Goal: Transaction & Acquisition: Obtain resource

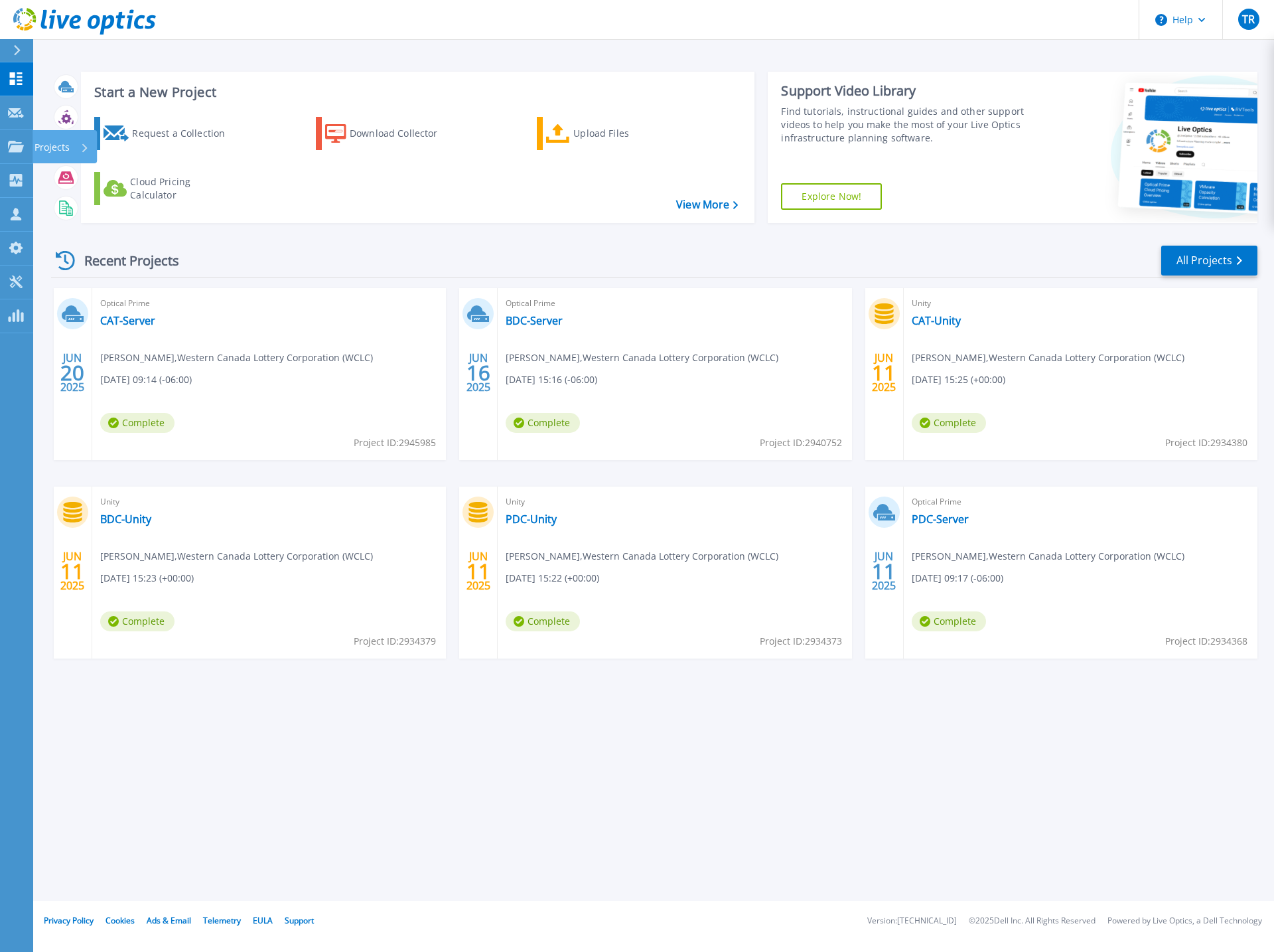
click at [50, 145] on p "Projects" at bounding box center [52, 148] width 35 height 35
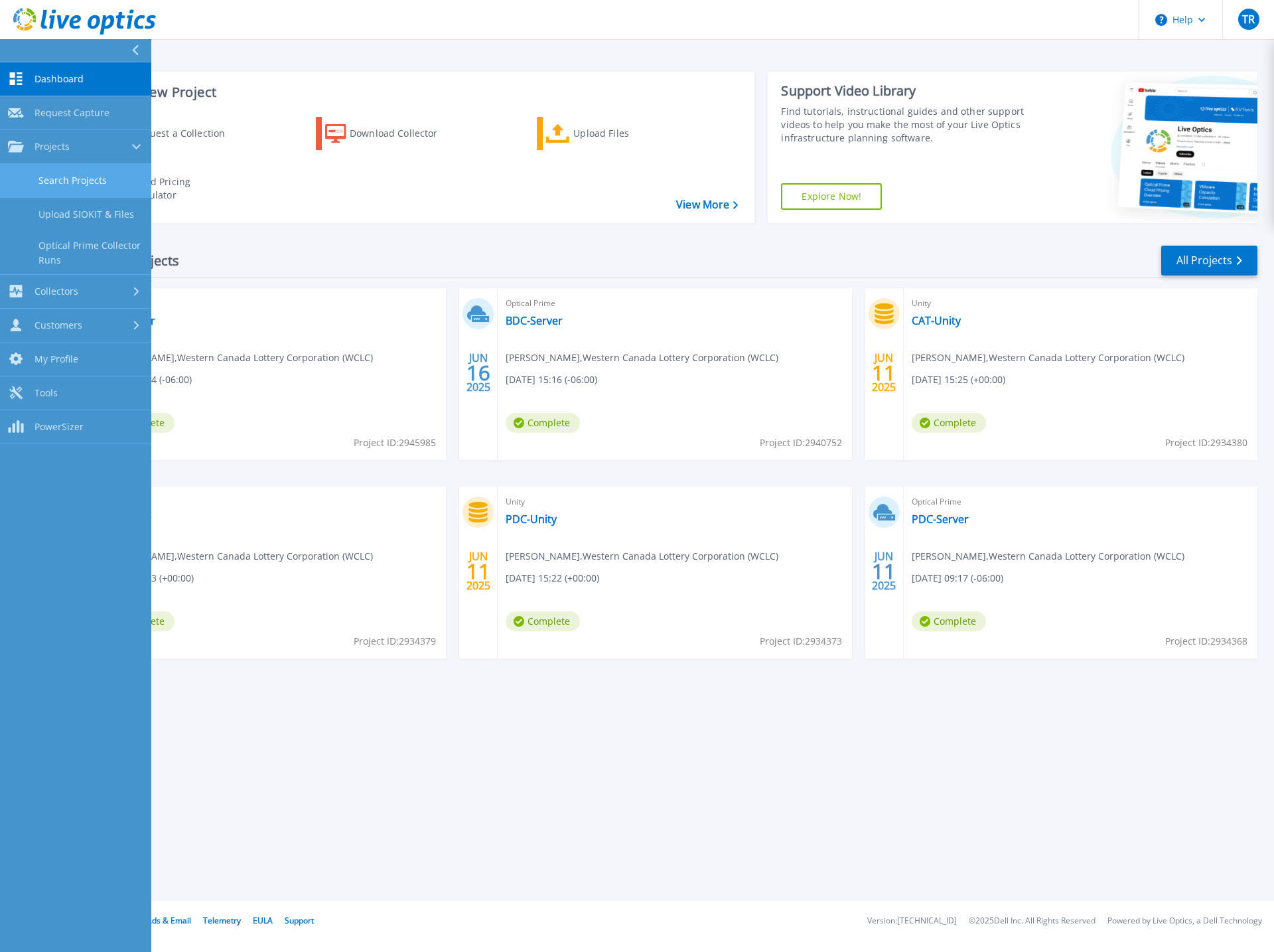
click at [74, 187] on link "Search Projects" at bounding box center [75, 181] width 151 height 34
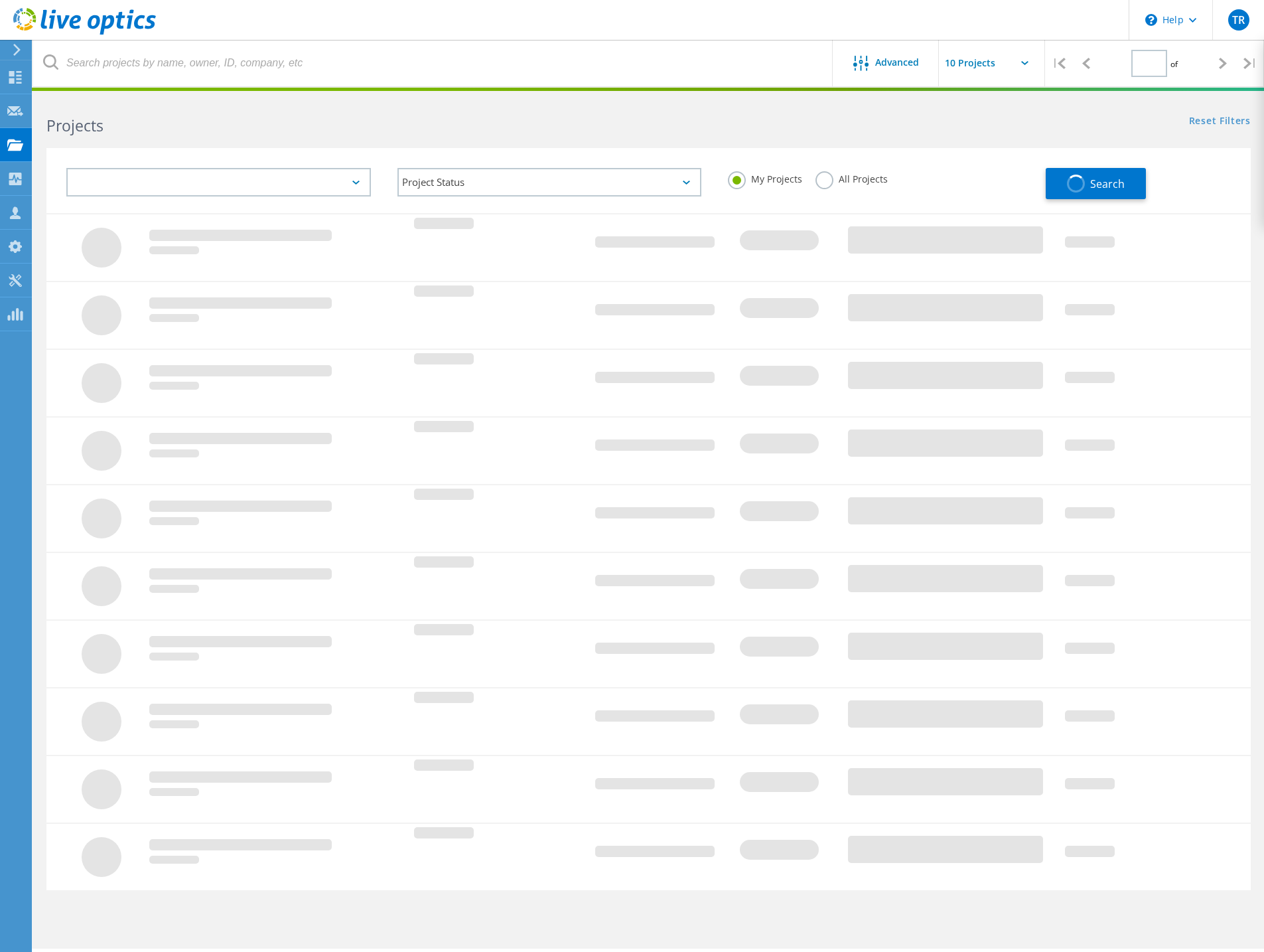
type input "2"
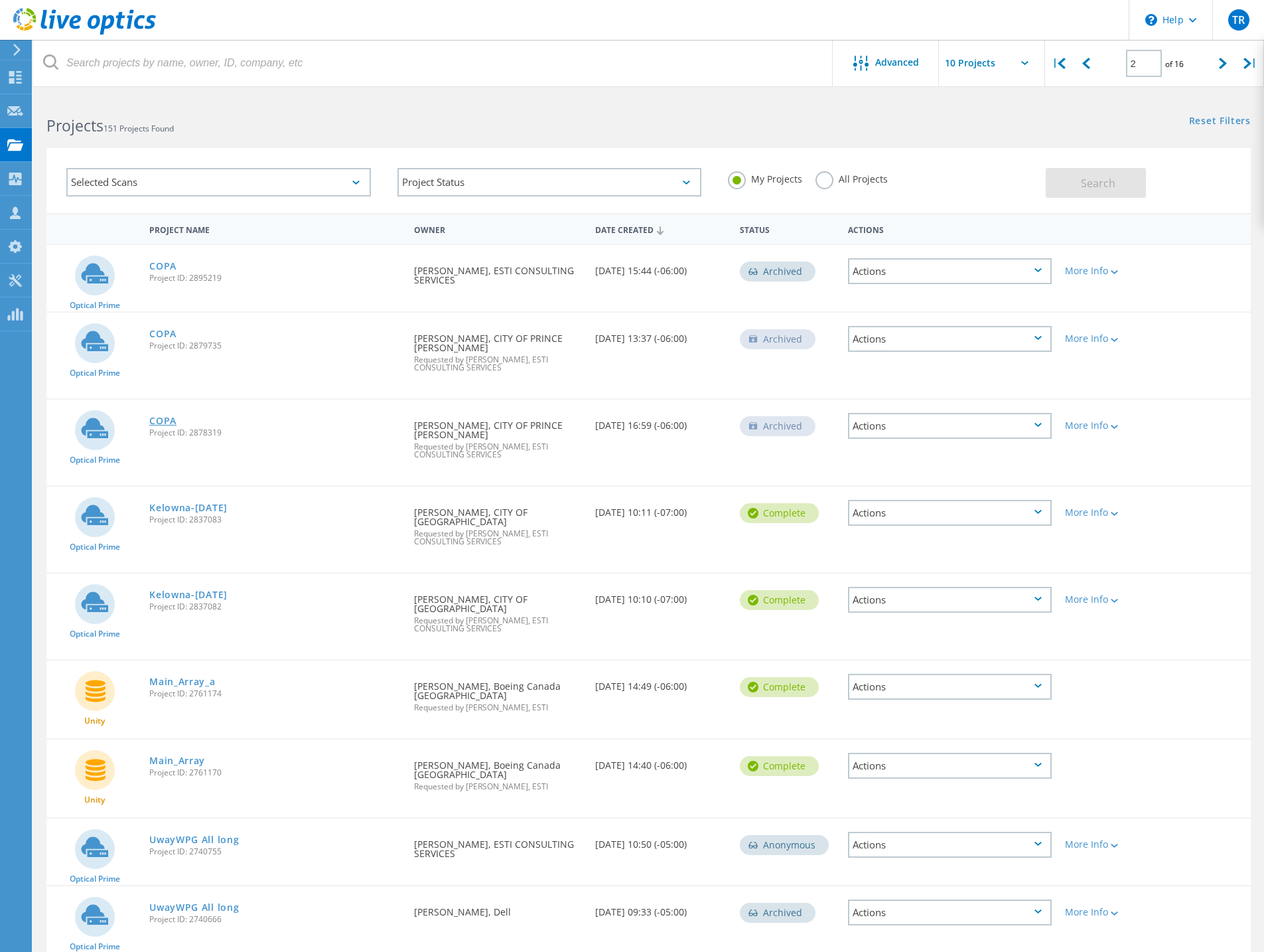
click at [167, 416] on link "COPA" at bounding box center [163, 421] width 27 height 9
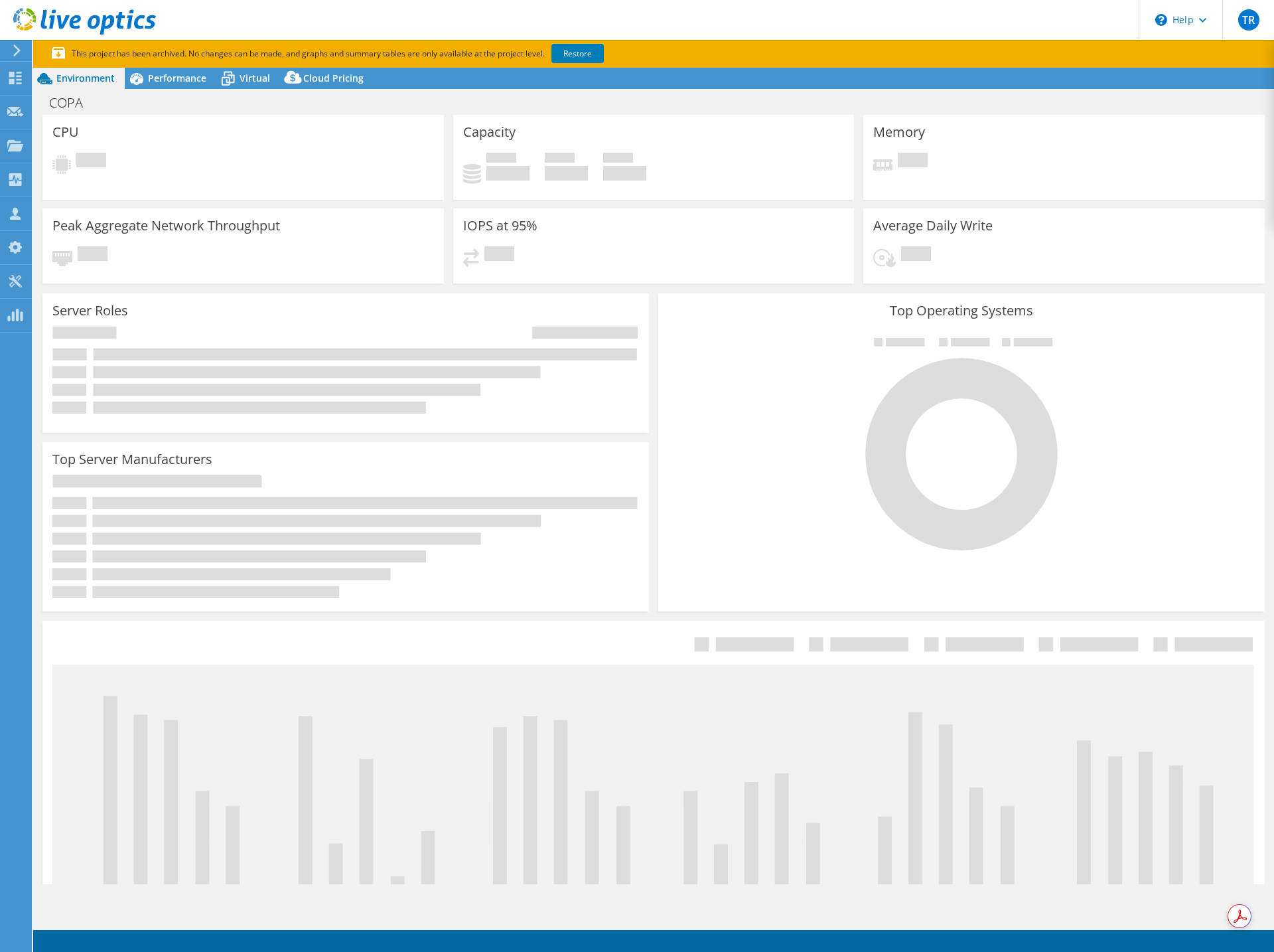
select select "USD"
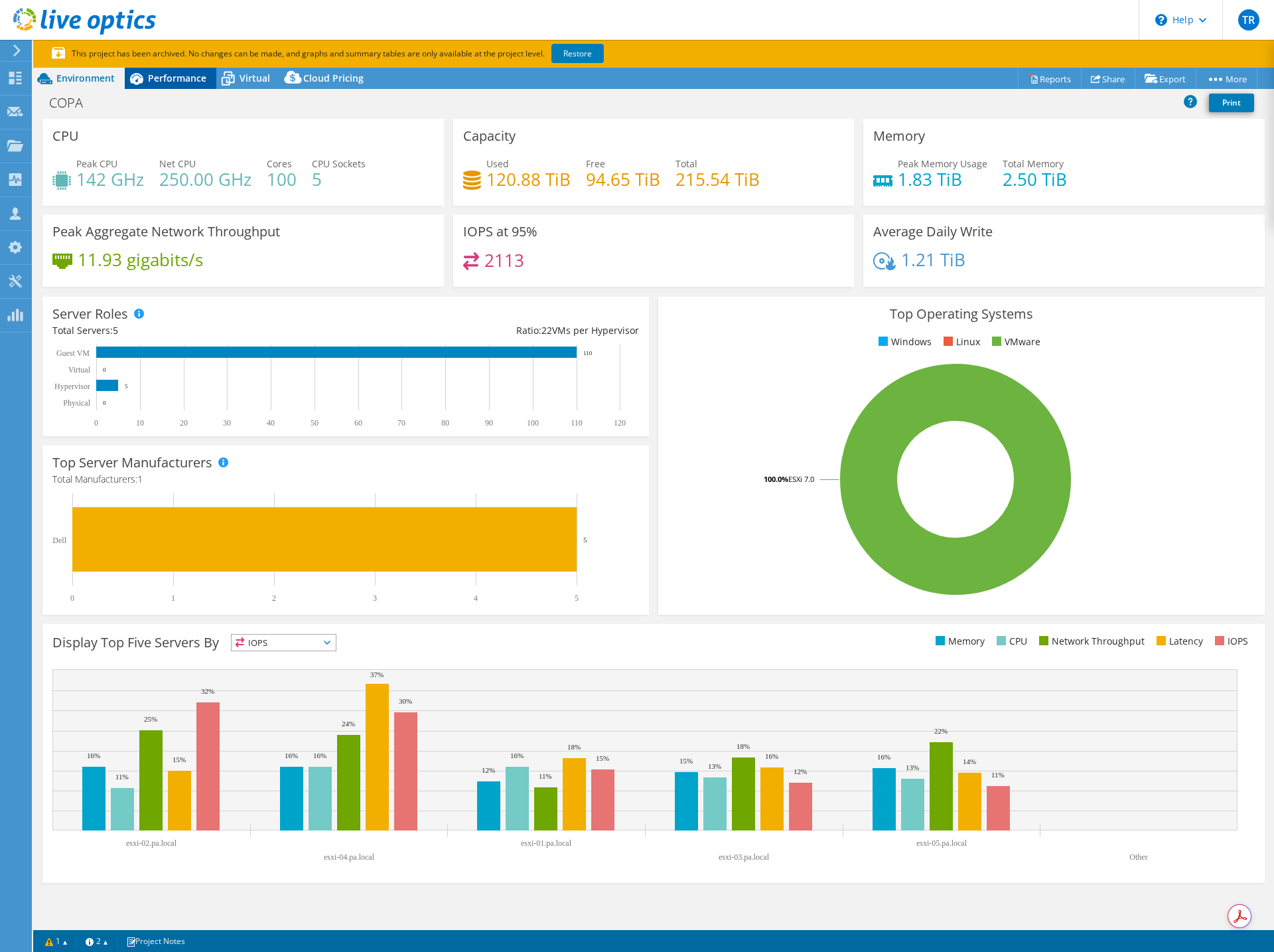
click at [155, 76] on span "Performance" at bounding box center [178, 78] width 59 height 13
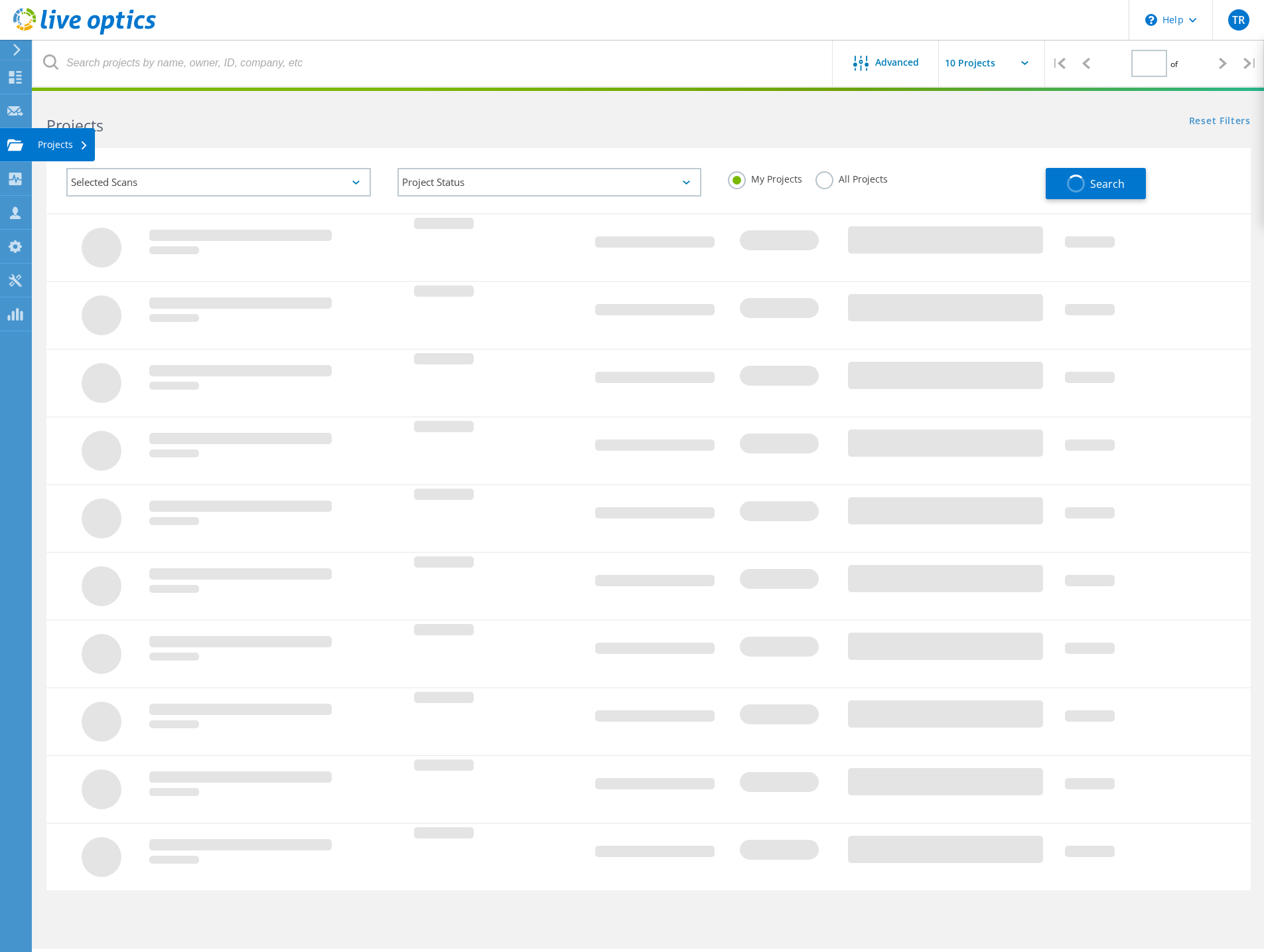
type input "2"
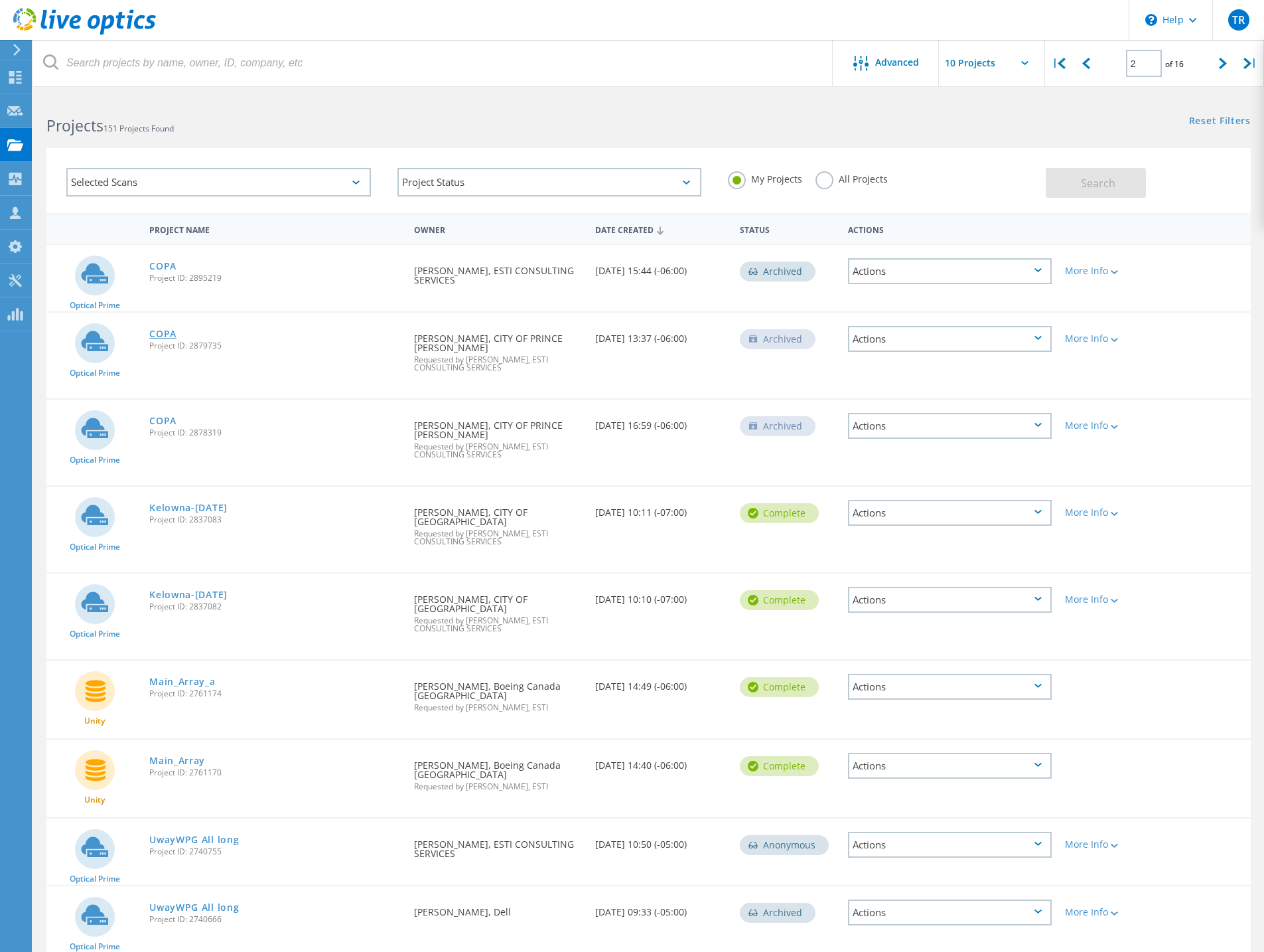
click at [167, 339] on link "COPA" at bounding box center [163, 333] width 27 height 9
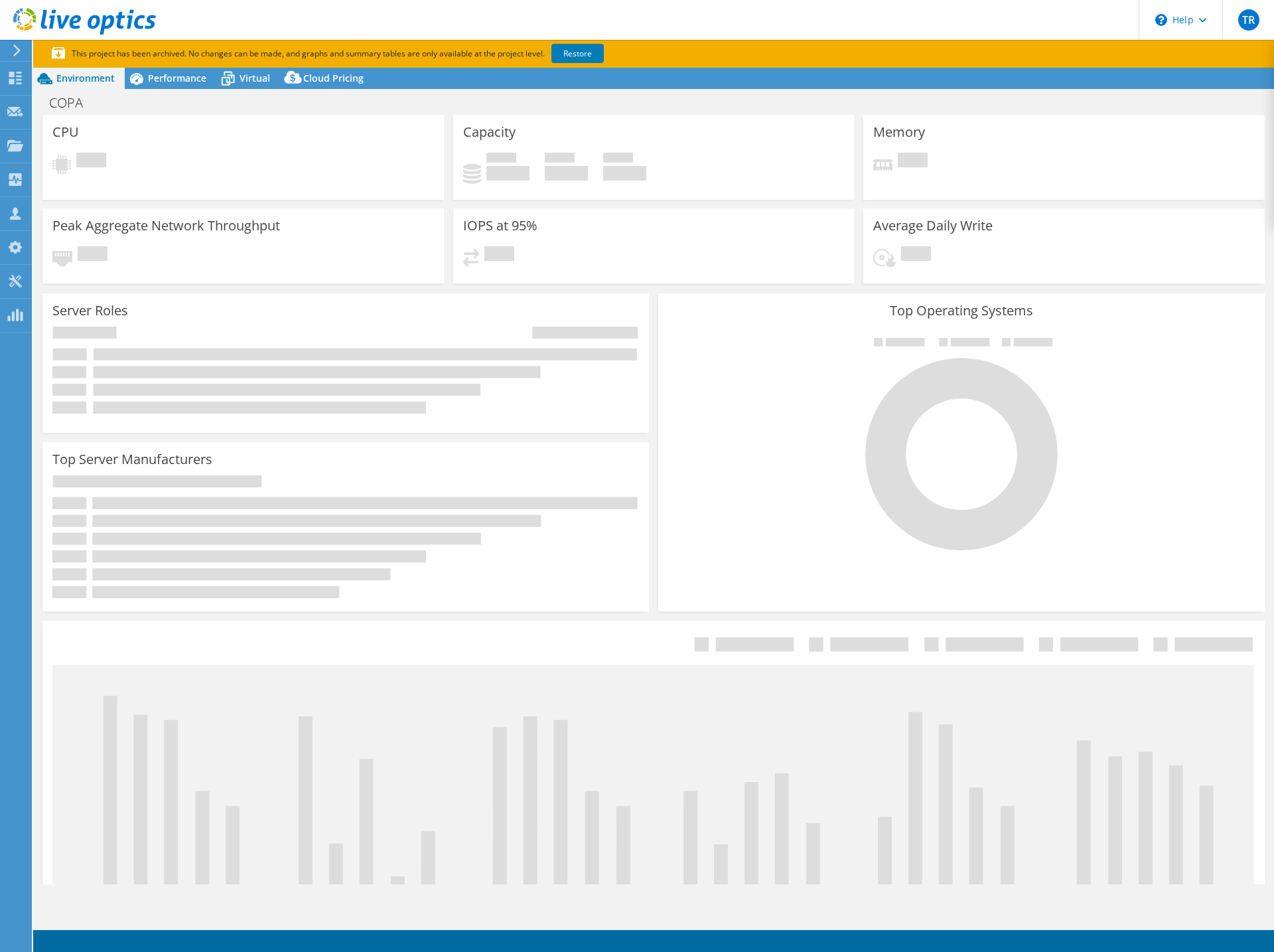
select select "USD"
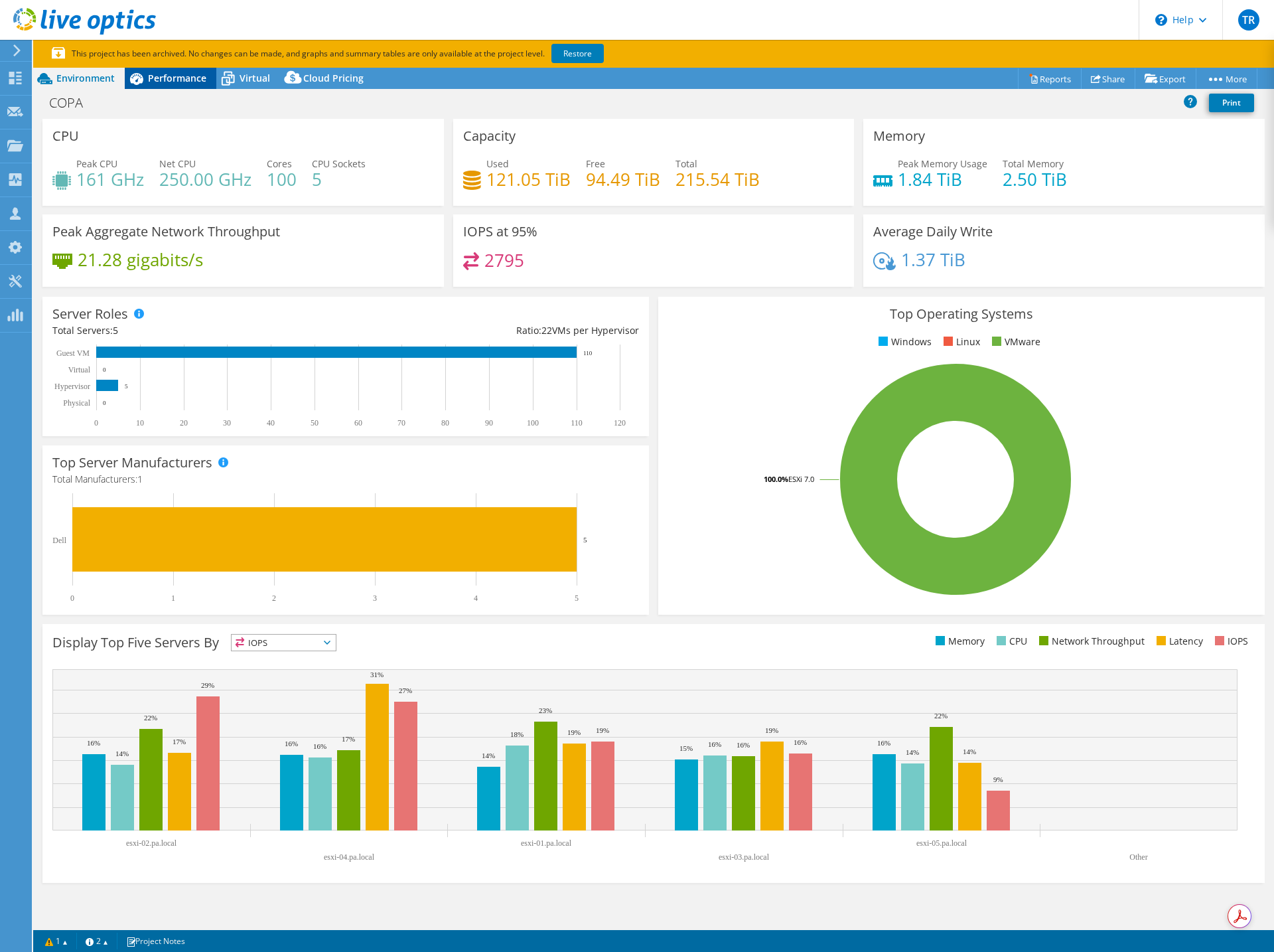
click at [183, 81] on span "Performance" at bounding box center [178, 78] width 59 height 13
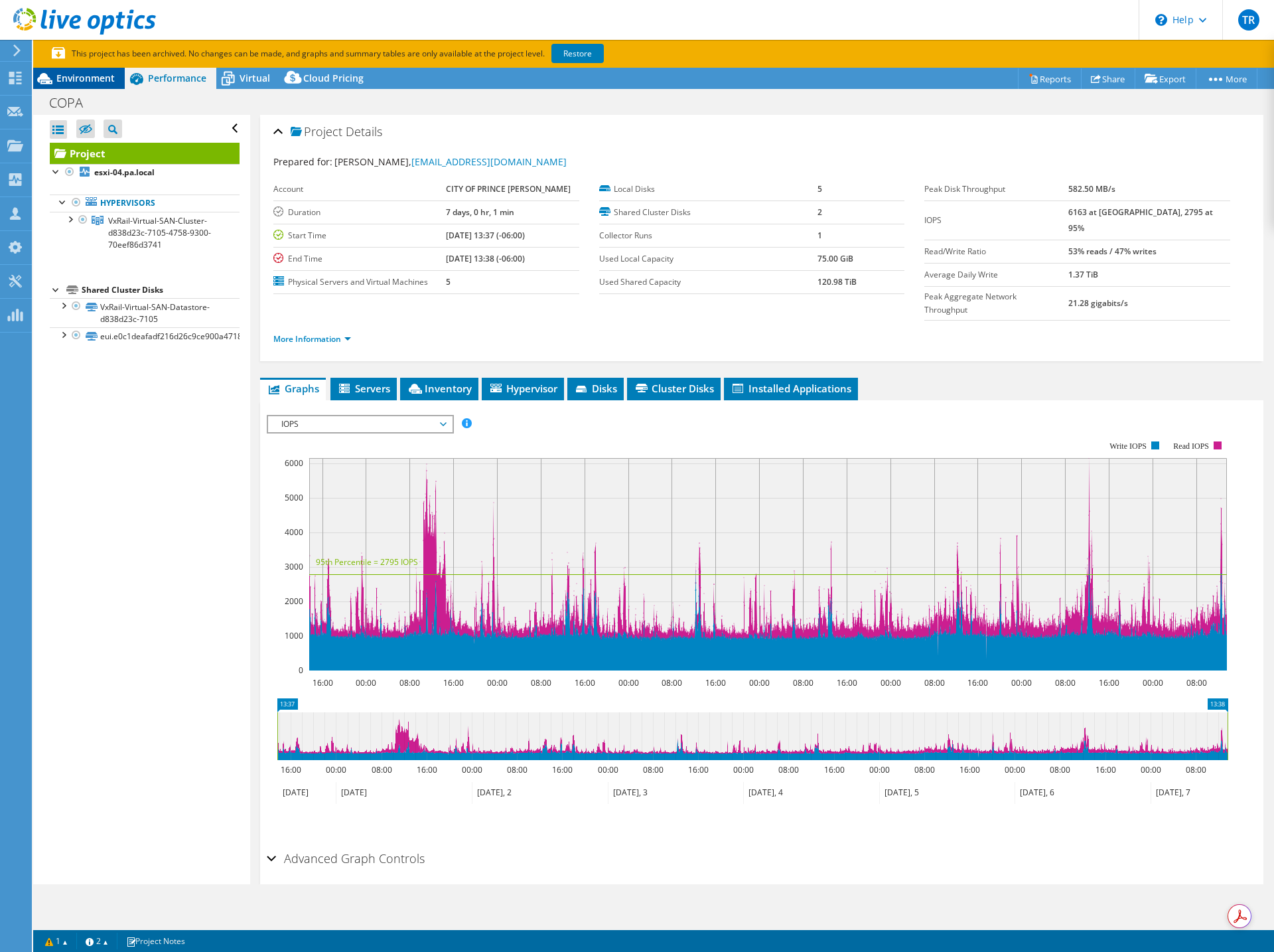
click at [74, 81] on span "Environment" at bounding box center [86, 78] width 59 height 13
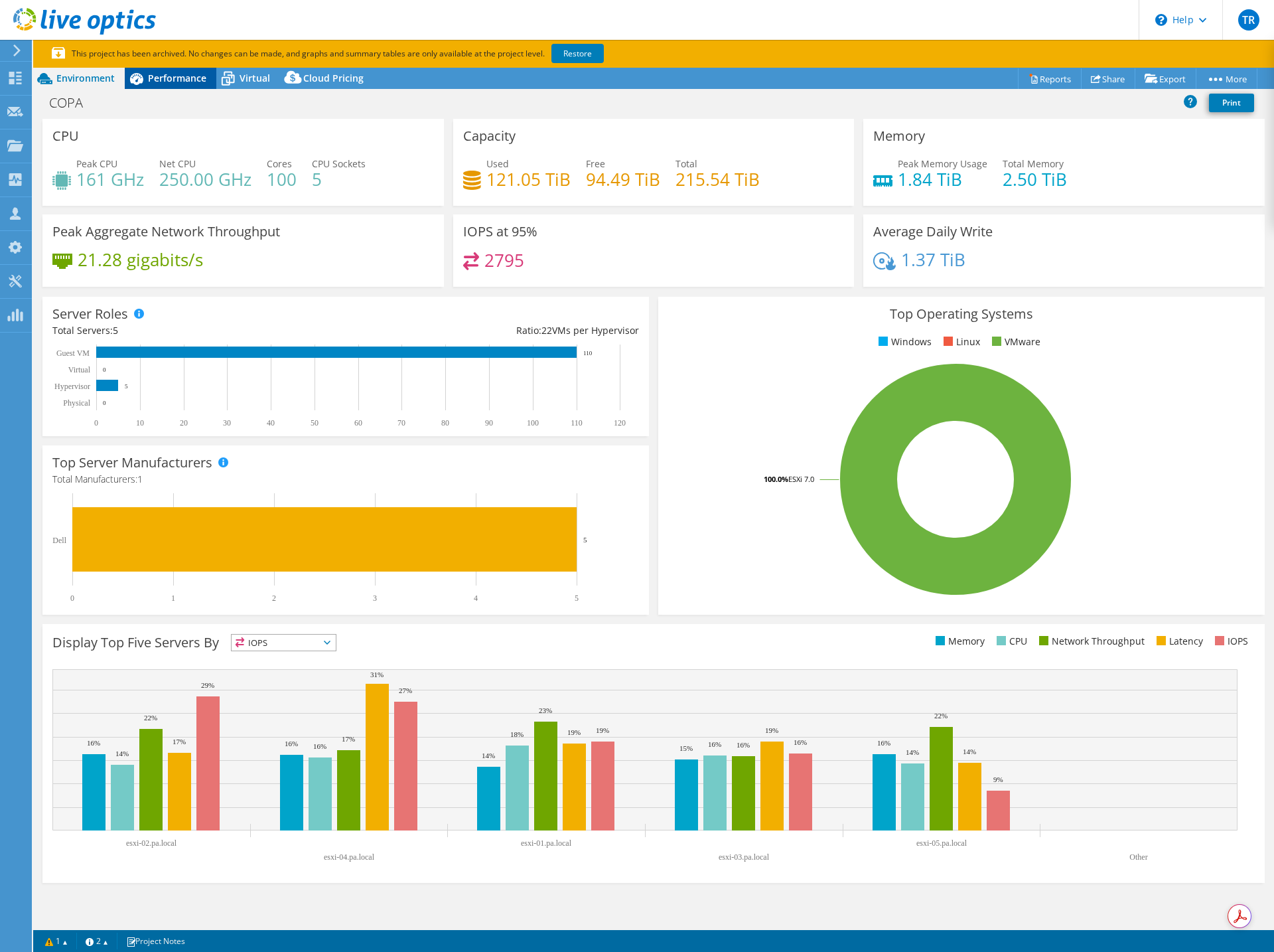
click at [165, 76] on span "Performance" at bounding box center [178, 78] width 59 height 13
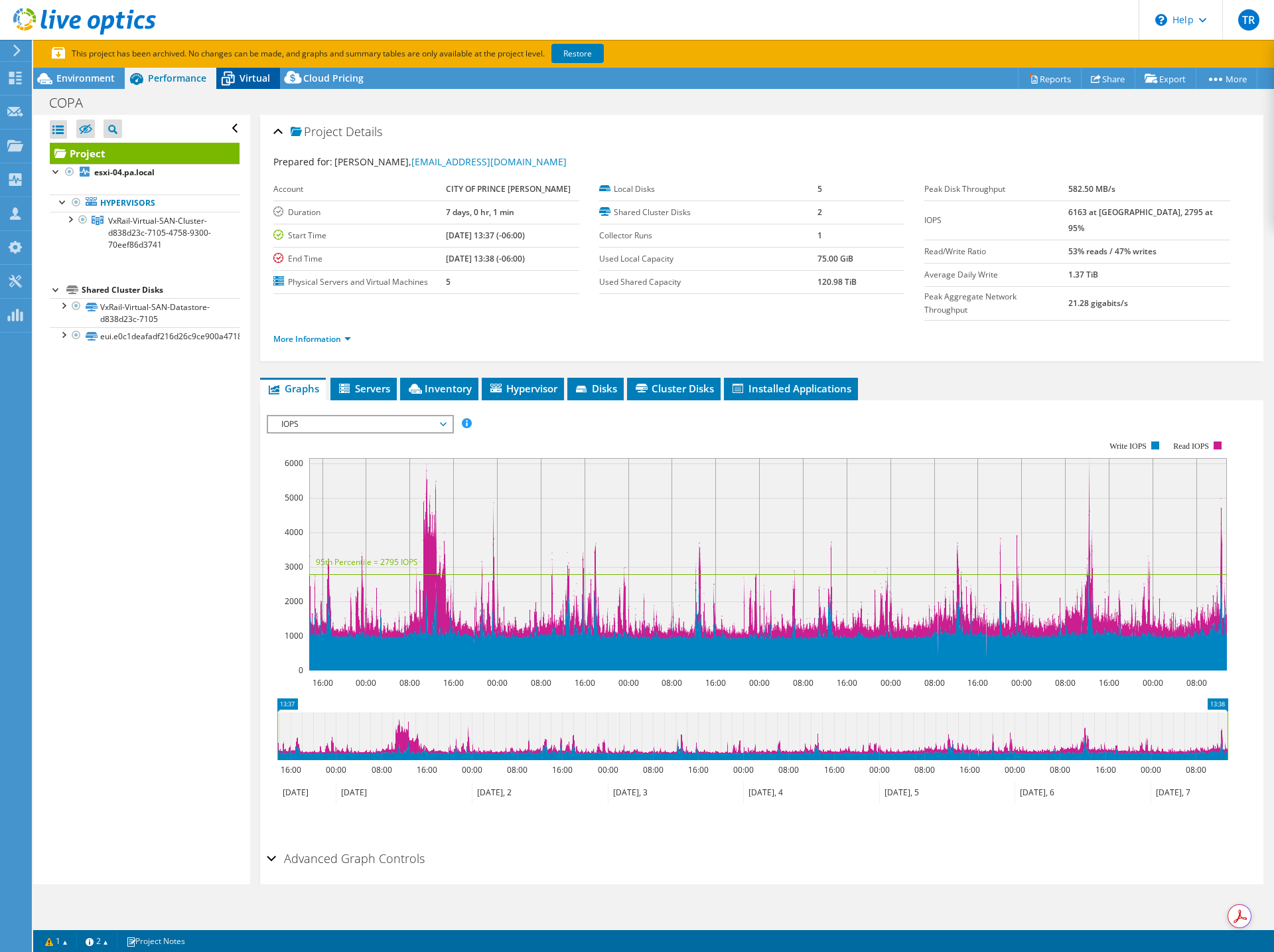
click at [238, 79] on icon at bounding box center [227, 78] width 23 height 23
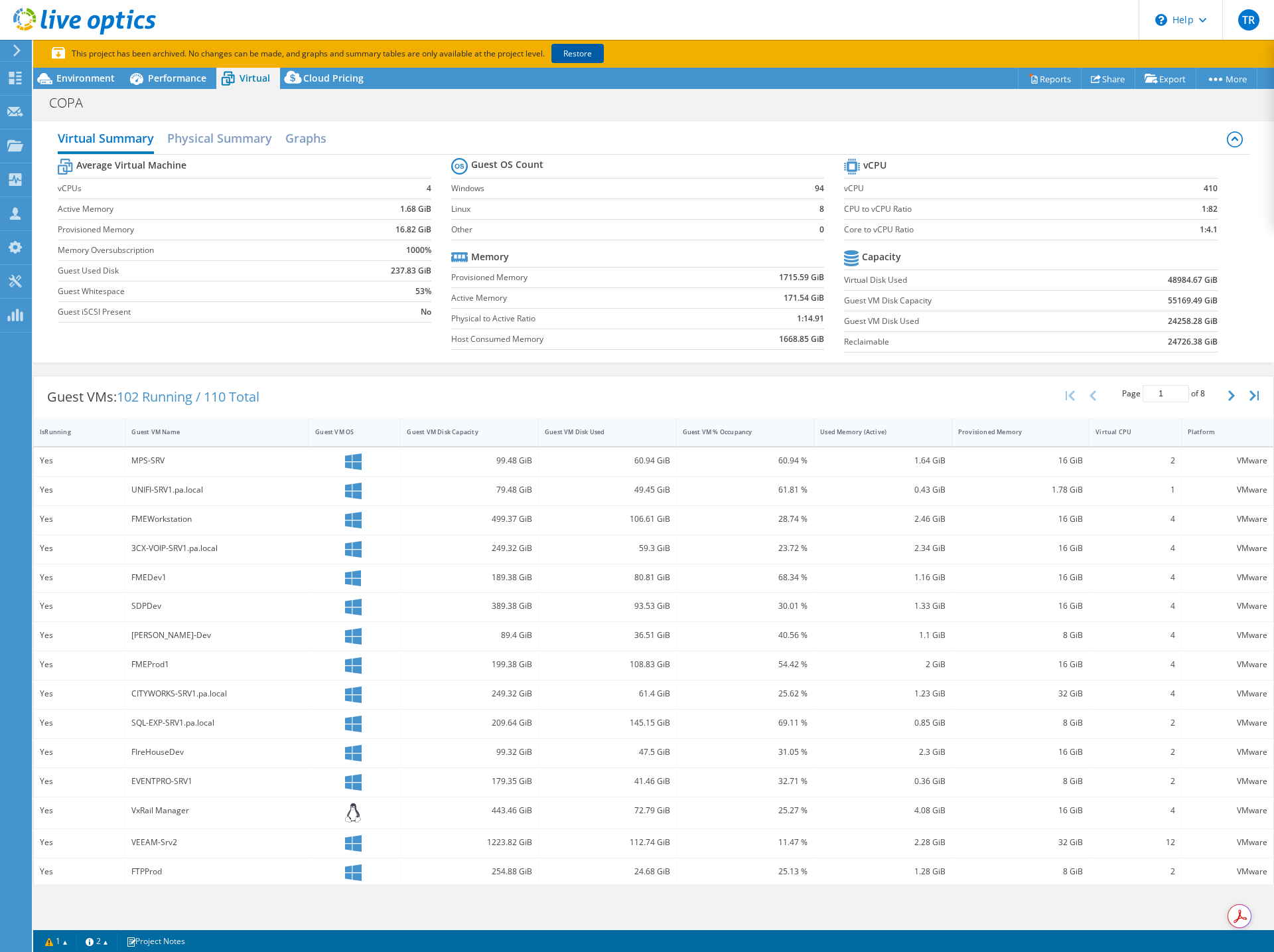
click at [582, 53] on link "Restore" at bounding box center [578, 53] width 53 height 20
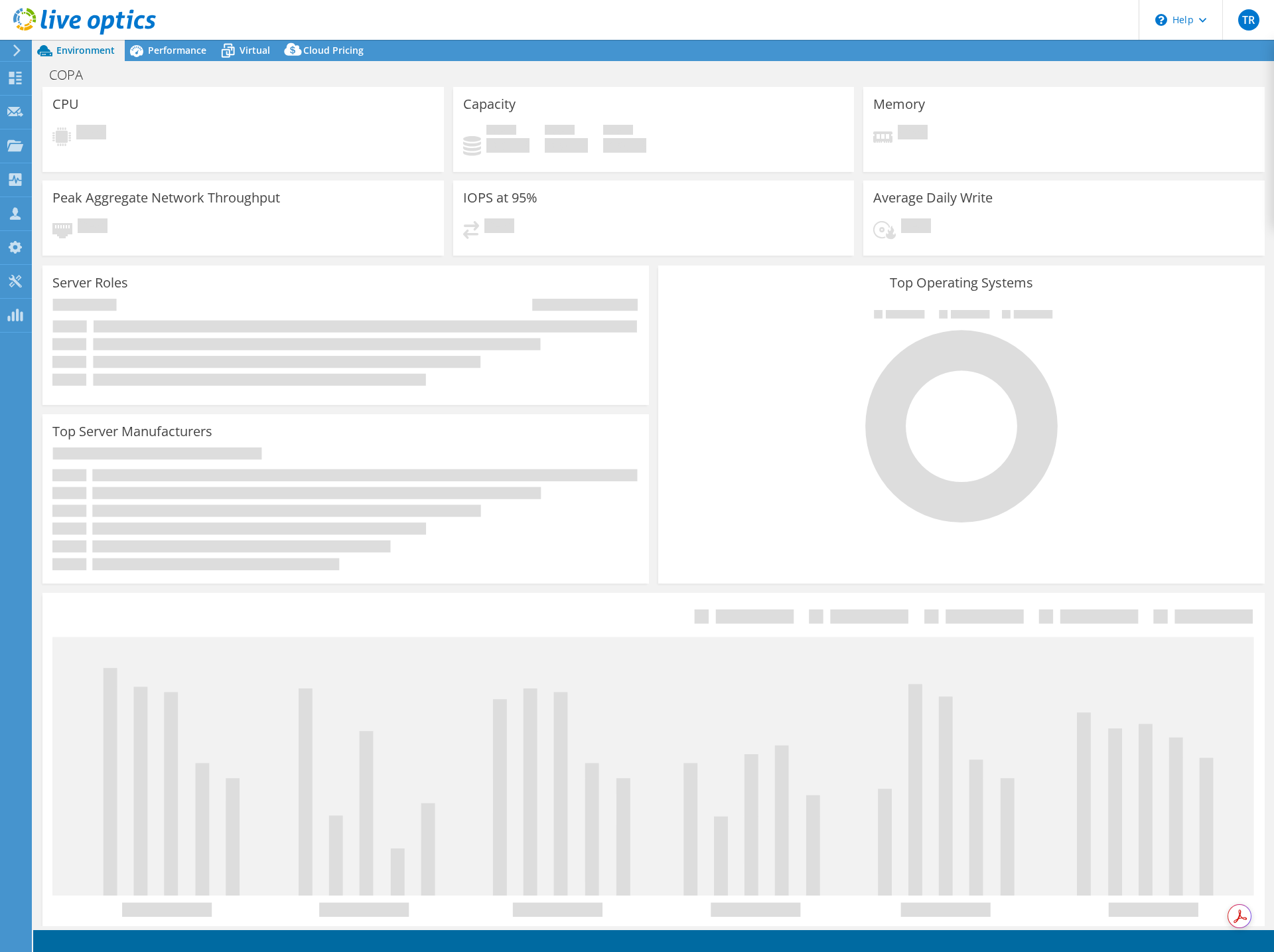
select select "USD"
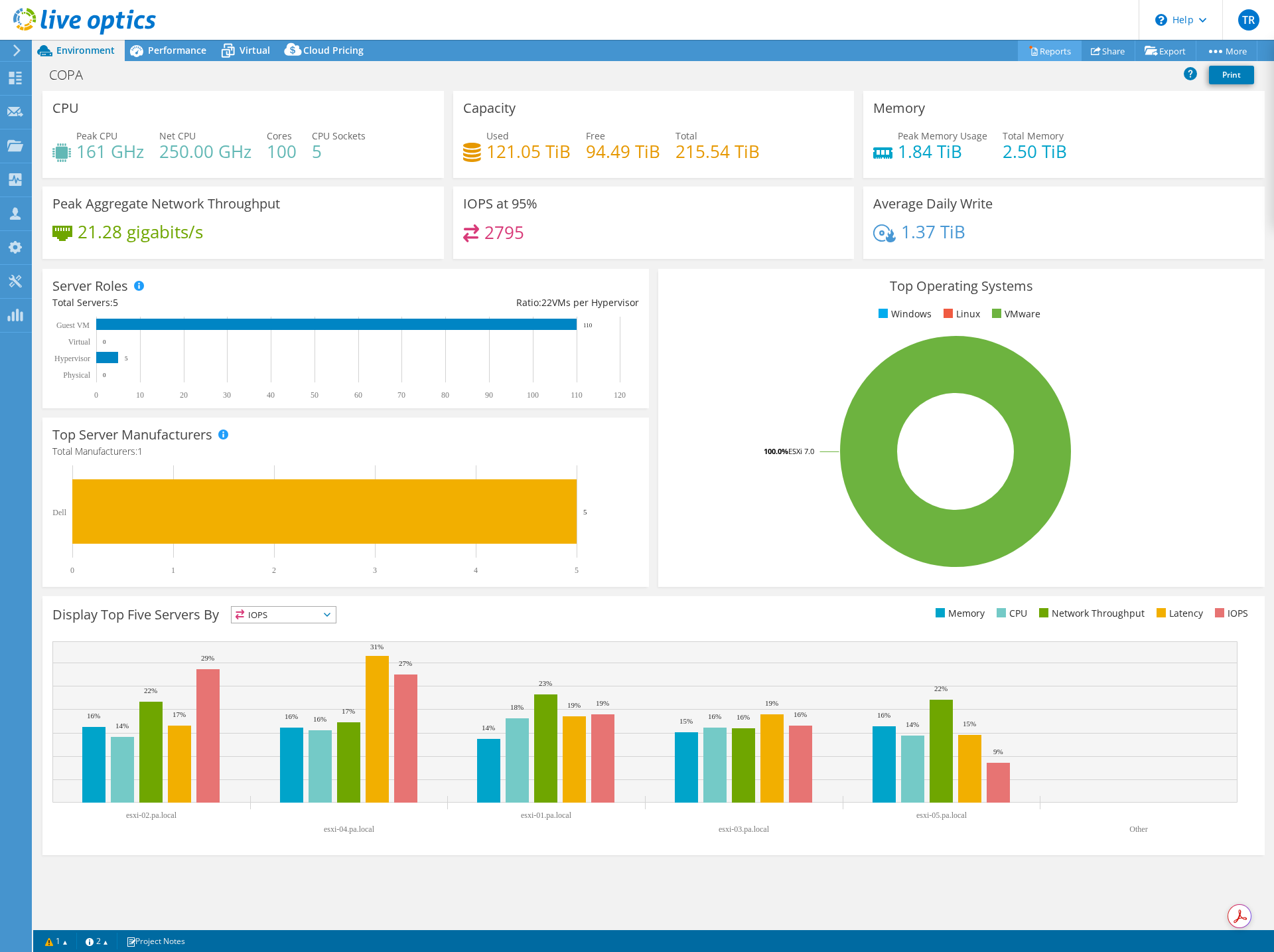
click at [1043, 57] on link "Reports" at bounding box center [1050, 50] width 64 height 20
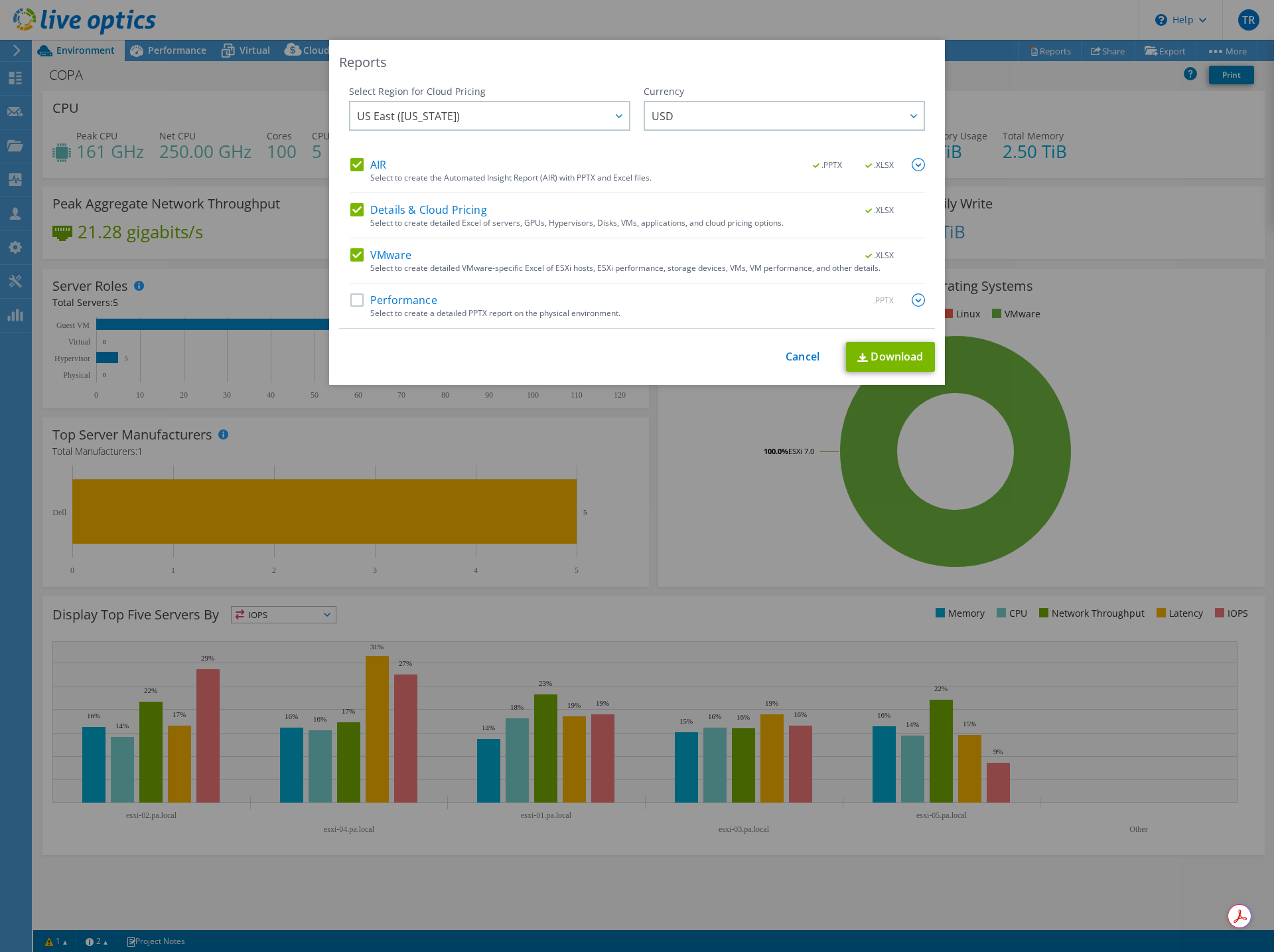
click at [359, 166] on label "AIR" at bounding box center [369, 165] width 36 height 14
click at [0, 0] on input "AIR" at bounding box center [0, 0] width 0 height 0
click at [357, 214] on label "Details & Cloud Pricing" at bounding box center [419, 210] width 137 height 14
click at [0, 0] on input "Details & Cloud Pricing" at bounding box center [0, 0] width 0 height 0
click at [351, 297] on label "Performance" at bounding box center [394, 300] width 87 height 14
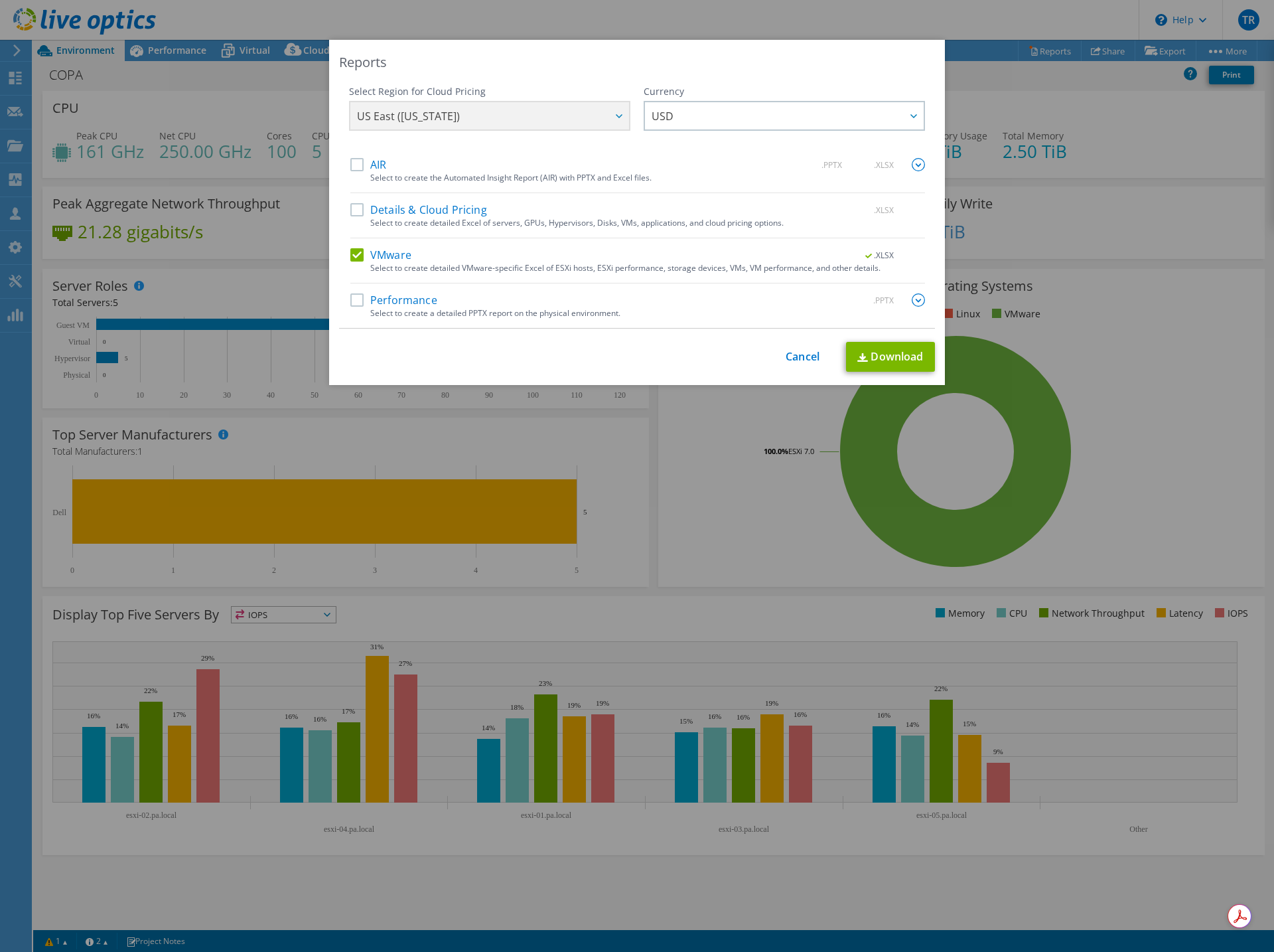
click at [0, 0] on input "Performance" at bounding box center [0, 0] width 0 height 0
click at [917, 305] on img at bounding box center [919, 300] width 14 height 14
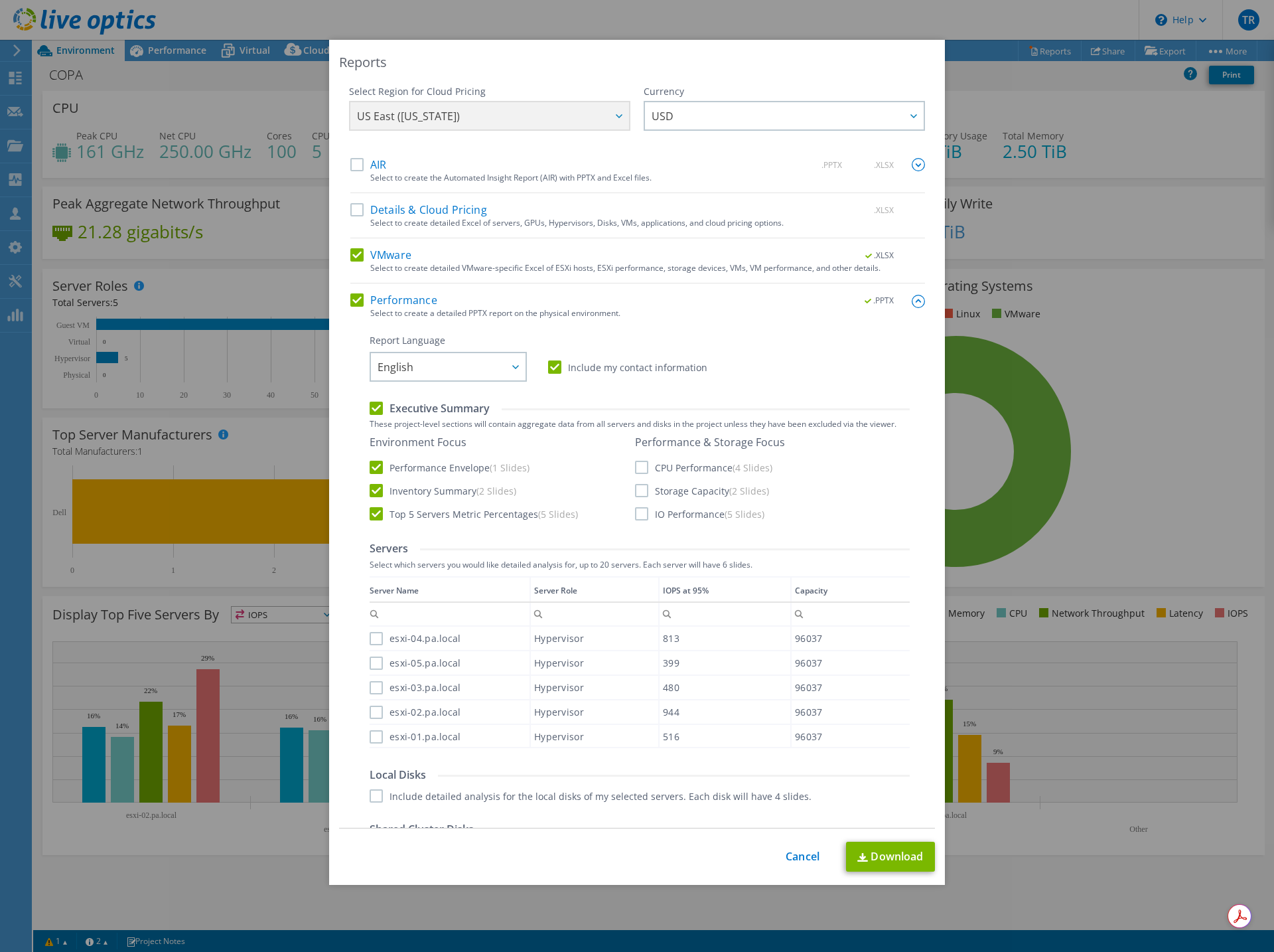
click at [639, 466] on label "CPU Performance (4 Slides)" at bounding box center [704, 467] width 138 height 14
click at [0, 0] on input "CPU Performance (4 Slides)" at bounding box center [0, 0] width 0 height 0
click at [642, 491] on label "Storage Capacity (2 Slides)" at bounding box center [702, 491] width 134 height 14
click at [0, 0] on input "Storage Capacity (2 Slides)" at bounding box center [0, 0] width 0 height 0
click at [636, 514] on label "IO Performance (5 Slides)" at bounding box center [700, 514] width 129 height 14
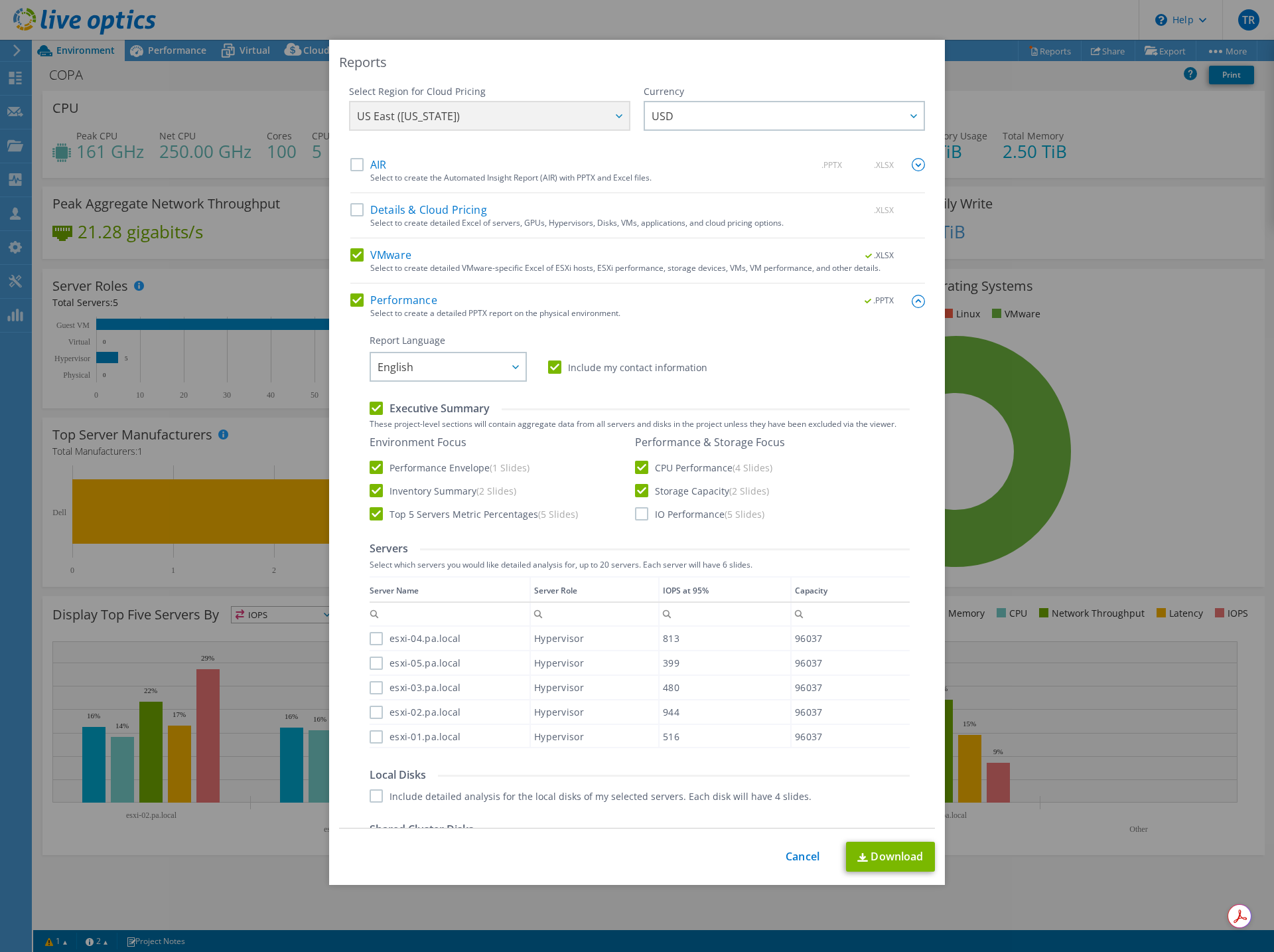
click at [0, 0] on input "IO Performance (5 Slides)" at bounding box center [0, 0] width 0 height 0
click at [373, 639] on label "esxi-04.pa.local" at bounding box center [415, 639] width 91 height 14
click at [0, 0] on input "esxi-04.pa.local" at bounding box center [0, 0] width 0 height 0
click at [369, 666] on label "esxi-05.pa.local" at bounding box center [415, 663] width 91 height 14
click at [0, 0] on input "esxi-05.pa.local" at bounding box center [0, 0] width 0 height 0
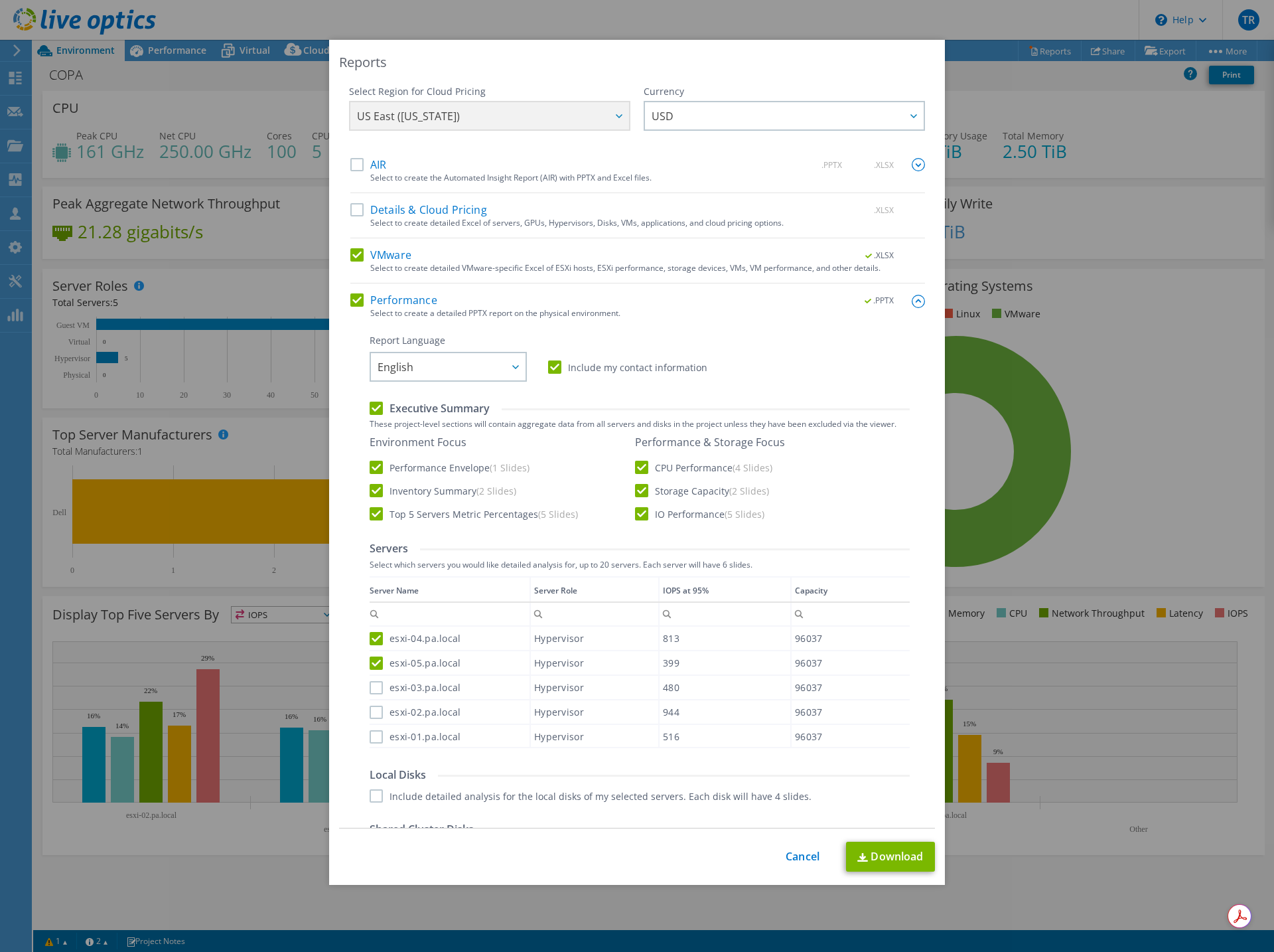
click at [372, 684] on label "esxi-03.pa.local" at bounding box center [415, 688] width 91 height 14
click at [0, 0] on input "esxi-03.pa.local" at bounding box center [0, 0] width 0 height 0
click at [372, 710] on label "esxi-02.pa.local" at bounding box center [415, 712] width 91 height 14
click at [0, 0] on input "esxi-02.pa.local" at bounding box center [0, 0] width 0 height 0
drag, startPoint x: 369, startPoint y: 741, endPoint x: 447, endPoint y: 733, distance: 78.4
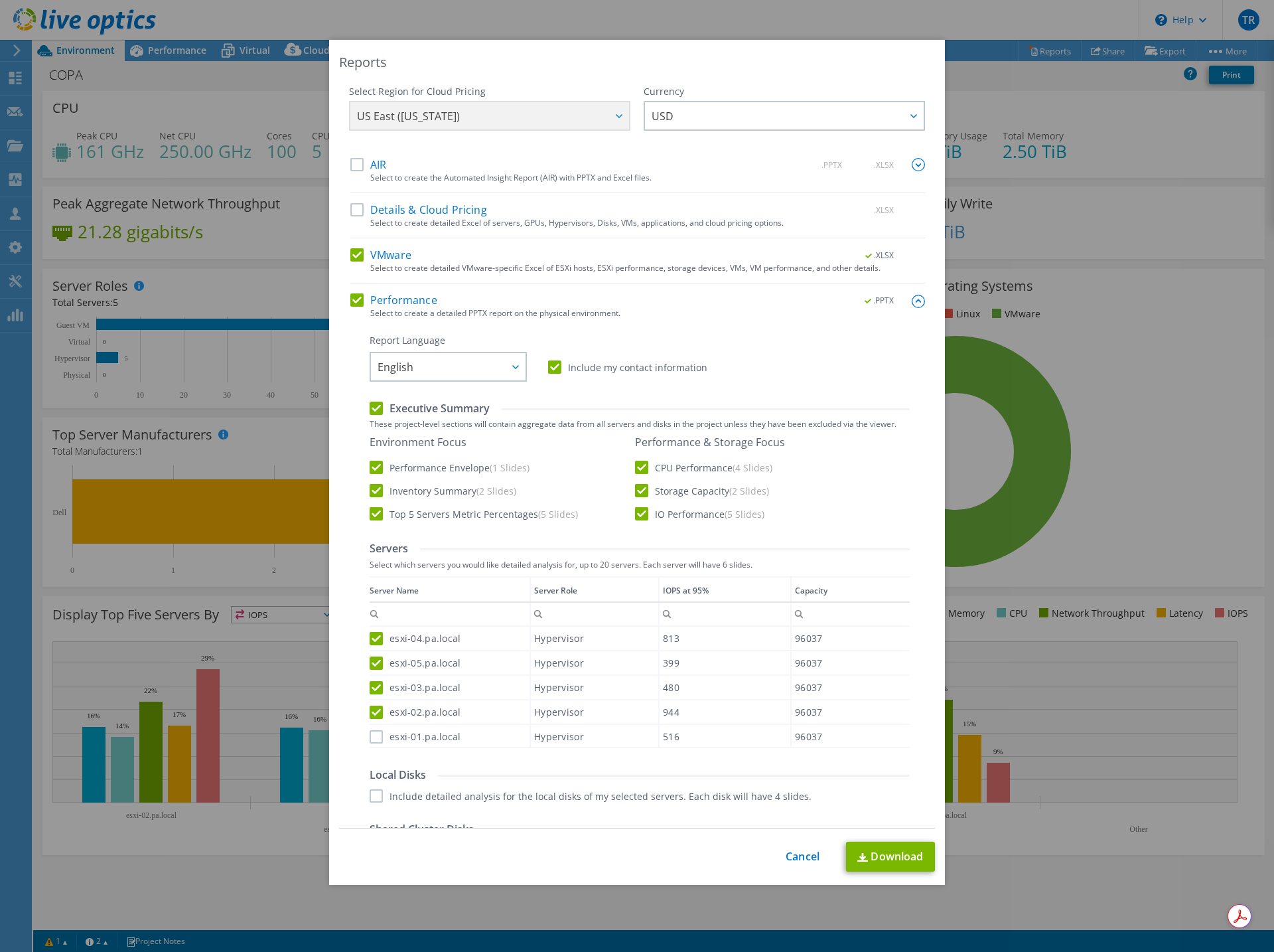
click at [376, 740] on label "esxi-01.pa.local" at bounding box center [415, 737] width 91 height 14
click at [0, 0] on input "esxi-01.pa.local" at bounding box center [0, 0] width 0 height 0
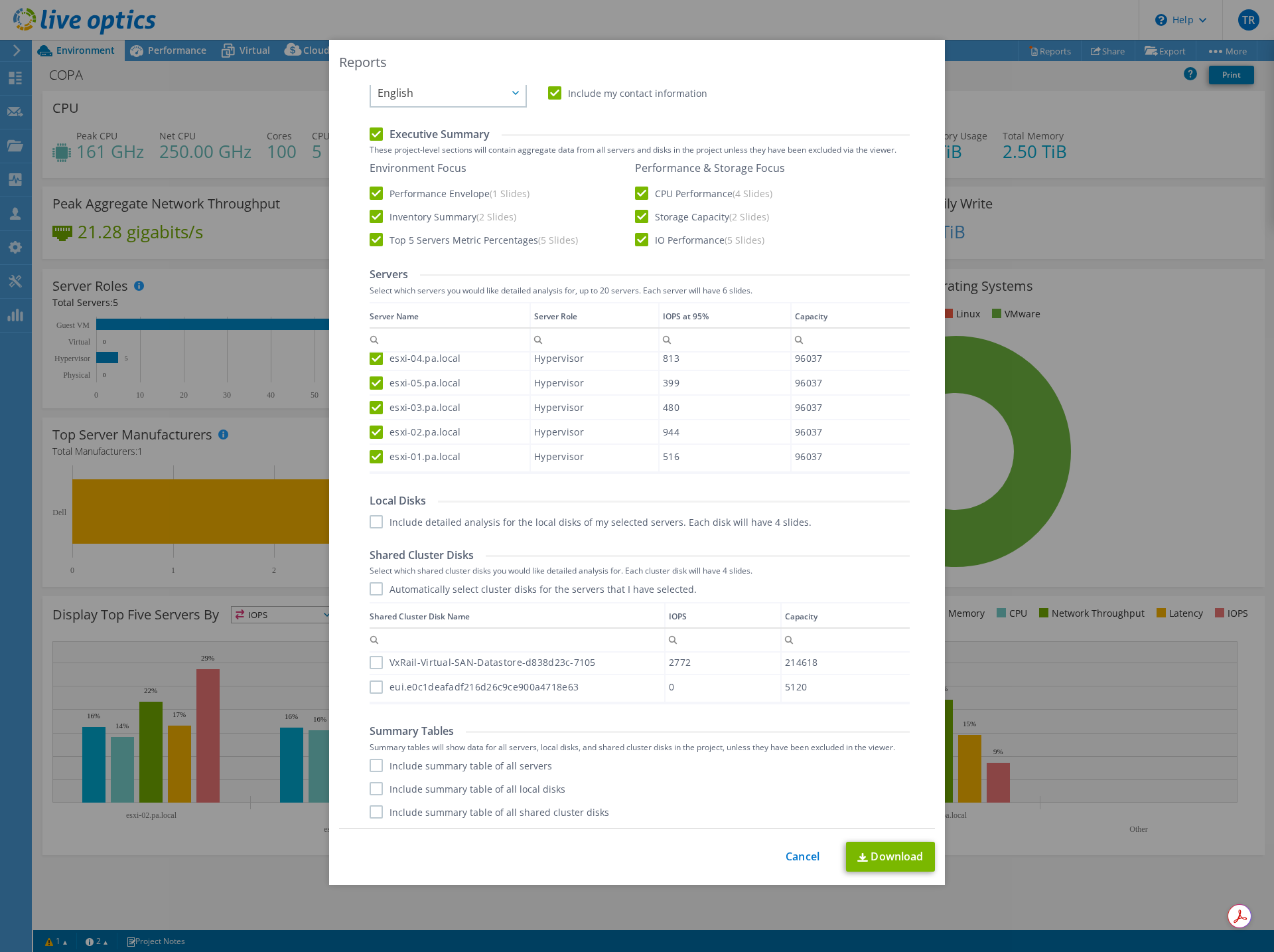
scroll to position [275, 0]
click at [373, 522] on label "Include detailed analysis for the local disks of my selected servers. Each disk…" at bounding box center [590, 521] width 442 height 14
click at [0, 0] on input "Include detailed analysis for the local disks of my selected servers. Each disk…" at bounding box center [0, 0] width 0 height 0
click at [369, 589] on label "Automatically select cluster disks for the servers that I have selected." at bounding box center [533, 589] width 327 height 14
click at [0, 0] on input "Automatically select cluster disks for the servers that I have selected." at bounding box center [0, 0] width 0 height 0
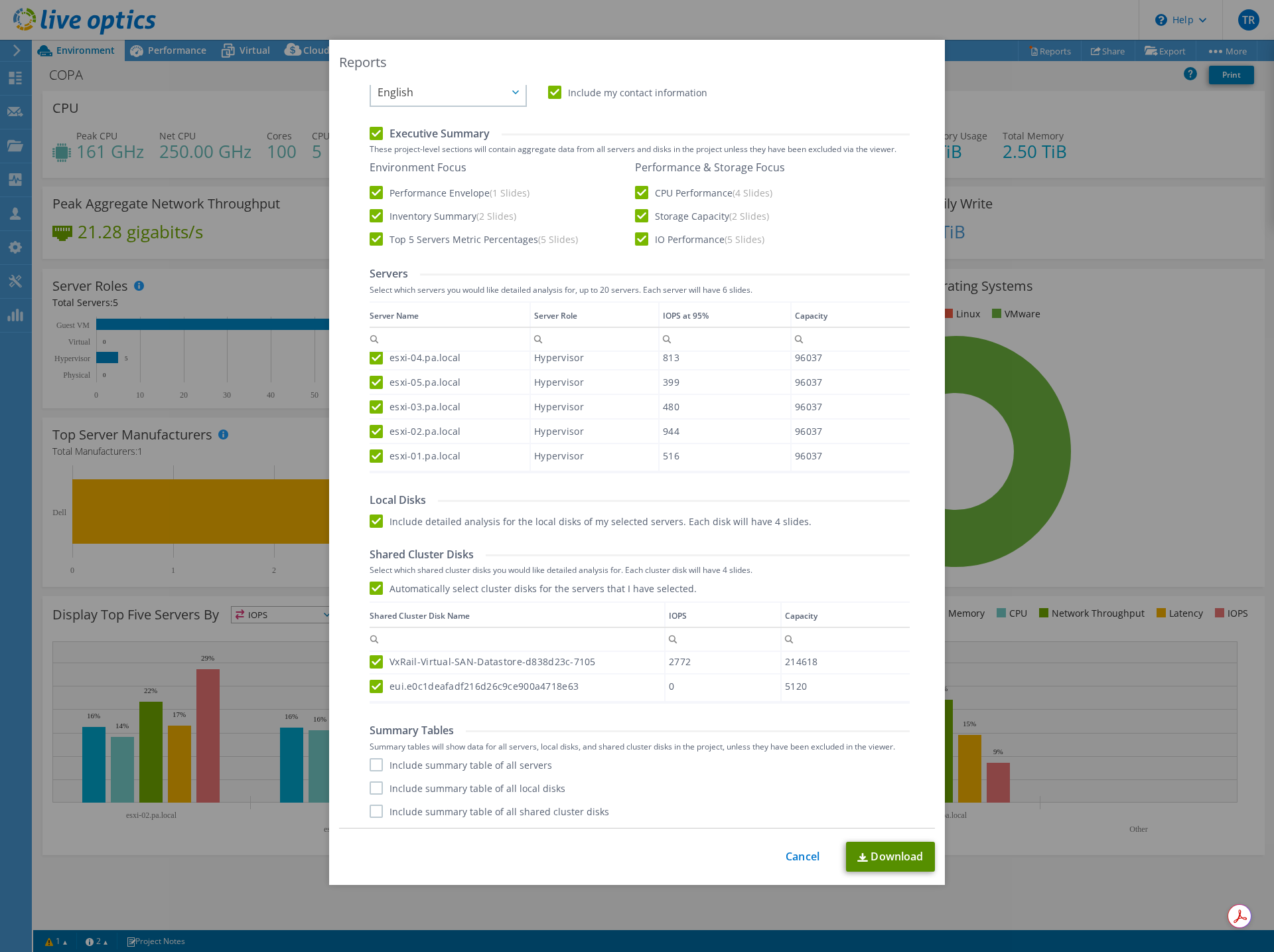
click at [883, 850] on link "Download" at bounding box center [890, 856] width 89 height 30
